Goal: Information Seeking & Learning: Find specific fact

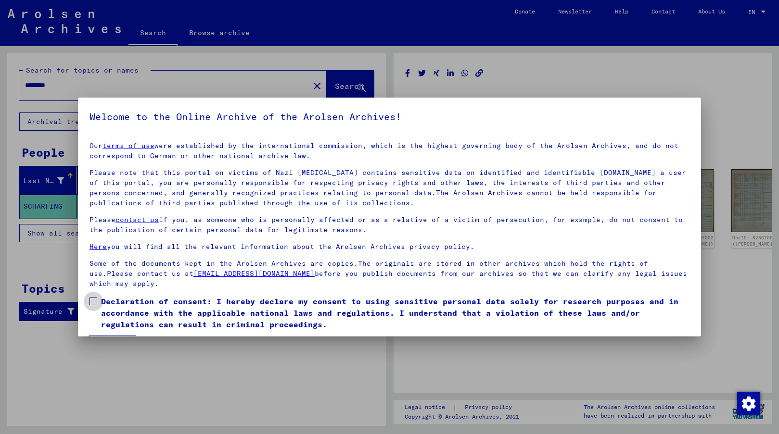
click at [93, 302] on span at bounding box center [93, 302] width 8 height 8
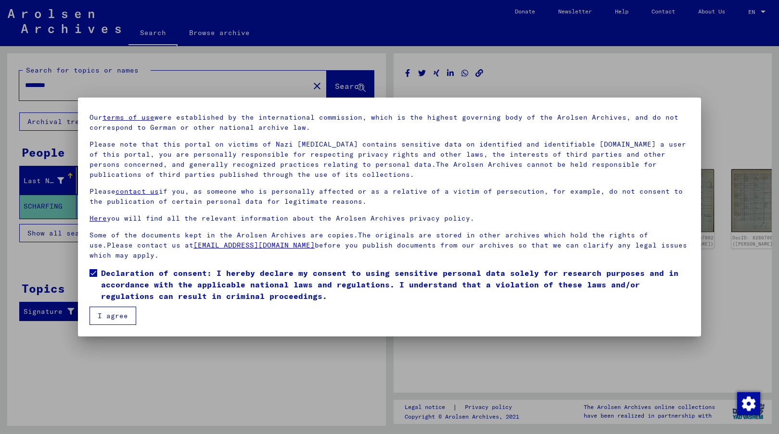
click at [120, 314] on button "I agree" at bounding box center [112, 316] width 47 height 18
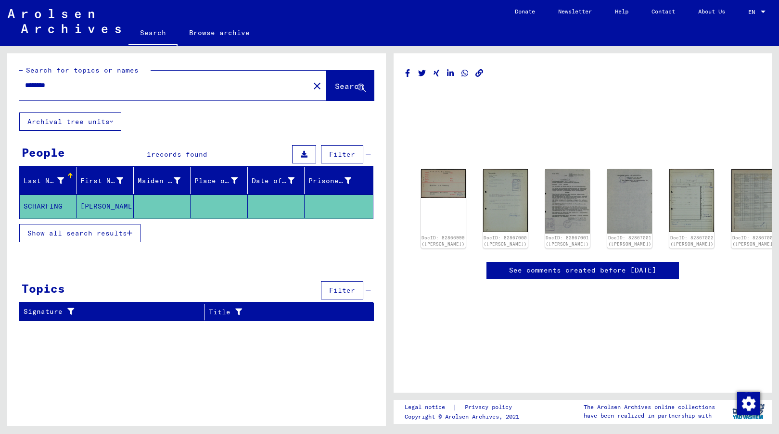
drag, startPoint x: 73, startPoint y: 89, endPoint x: -5, endPoint y: 84, distance: 78.1
click at [0, 84] on html "Search Browse archive Donate Newsletter Help Contact About Us Search Browse arc…" at bounding box center [389, 217] width 779 height 434
type input "*********"
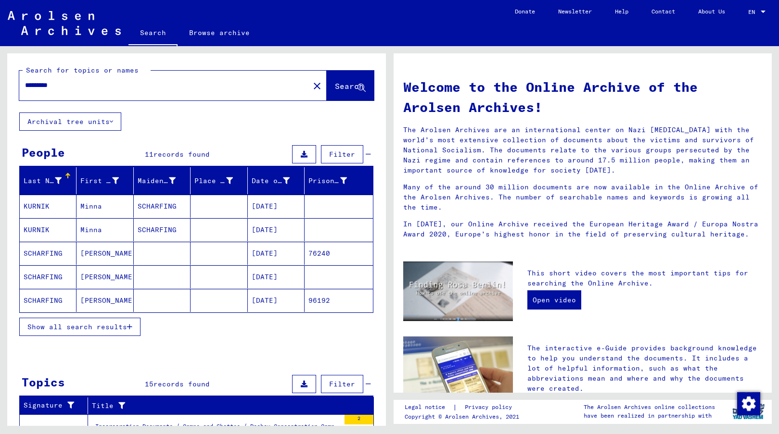
click at [107, 331] on button "Show all search results" at bounding box center [79, 327] width 121 height 18
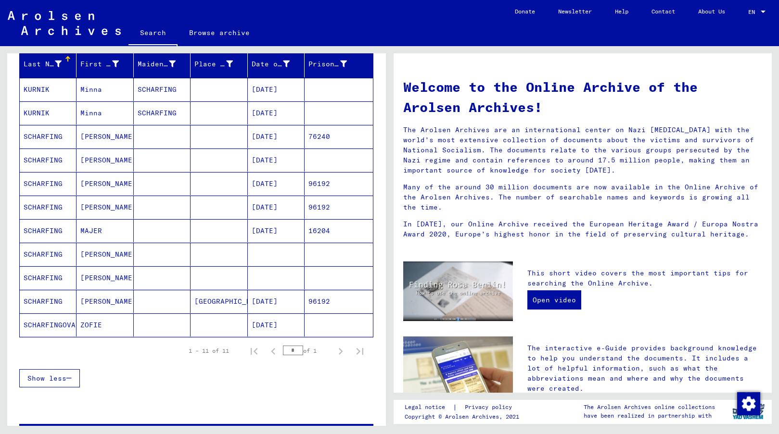
scroll to position [121, 0]
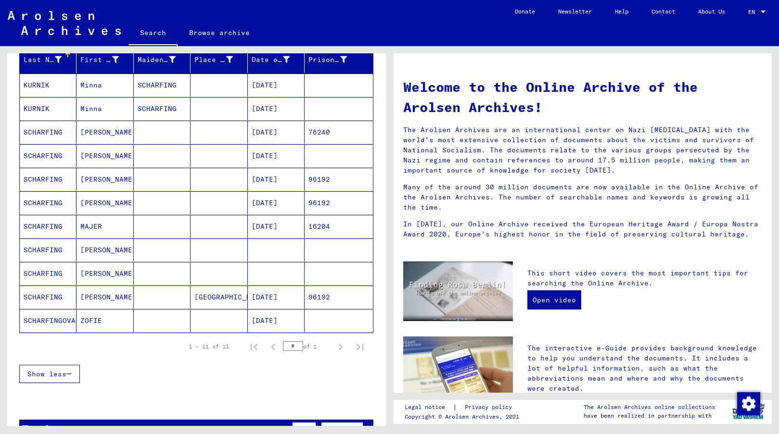
click at [48, 227] on mat-cell "SCHARFING" at bounding box center [48, 226] width 57 height 23
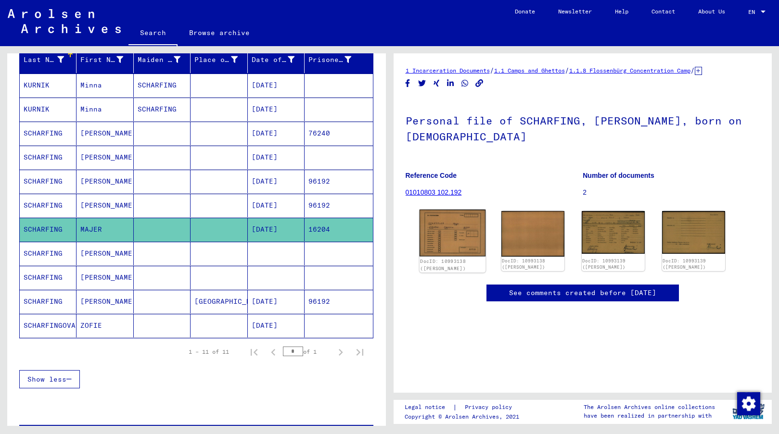
click at [461, 237] on img at bounding box center [452, 233] width 66 height 47
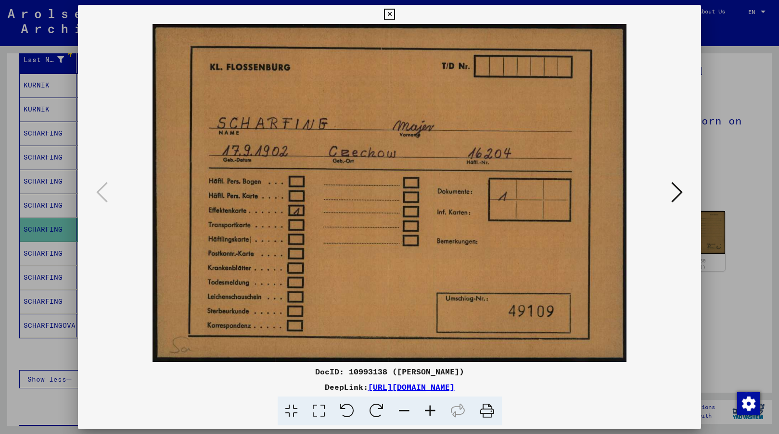
click at [31, 358] on div at bounding box center [389, 217] width 779 height 434
